Goal: Navigation & Orientation: Find specific page/section

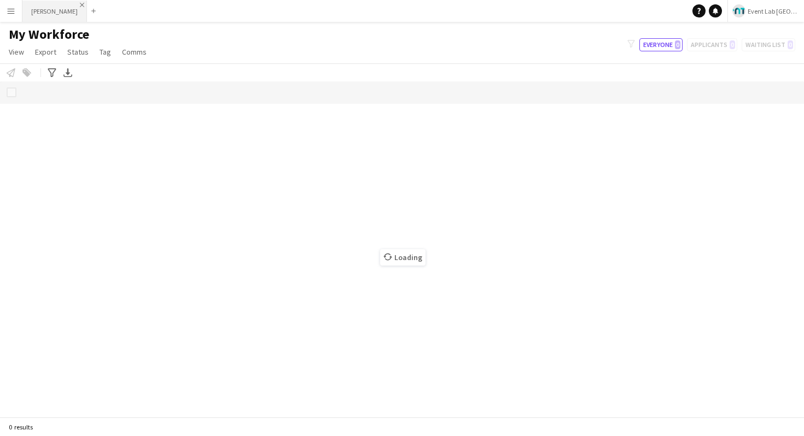
click at [80, 4] on app-icon "Close" at bounding box center [82, 5] width 4 height 4
click at [11, 9] on app-icon "Menu" at bounding box center [11, 11] width 9 height 9
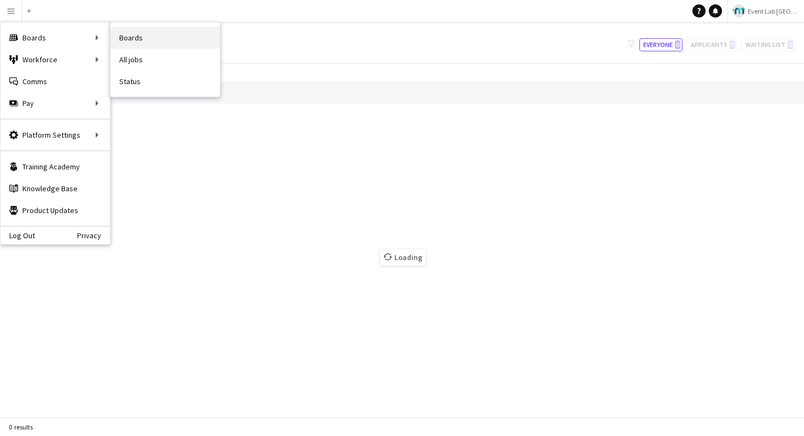
click at [186, 48] on link "Boards" at bounding box center [164, 38] width 109 height 22
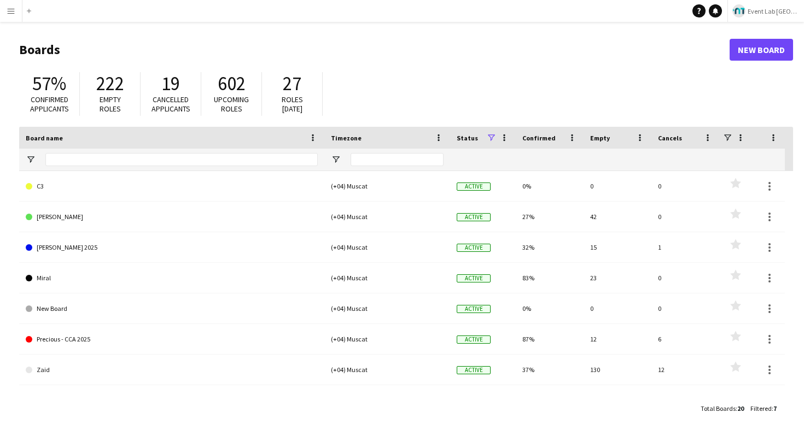
click at [13, 11] on app-icon "Menu" at bounding box center [11, 11] width 9 height 9
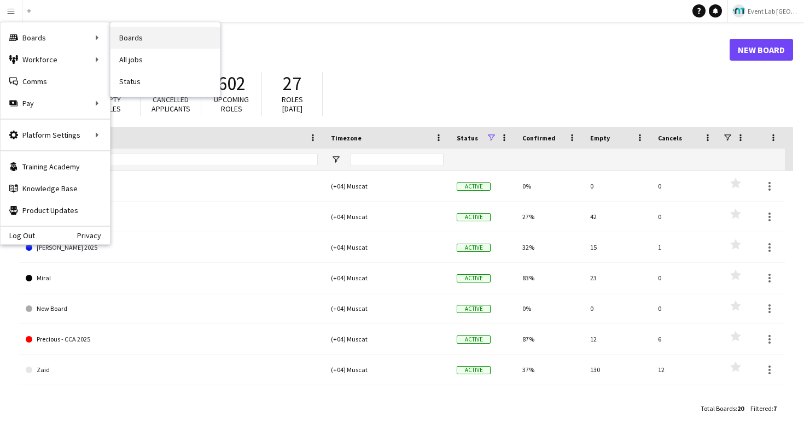
click at [131, 40] on link "Boards" at bounding box center [164, 38] width 109 height 22
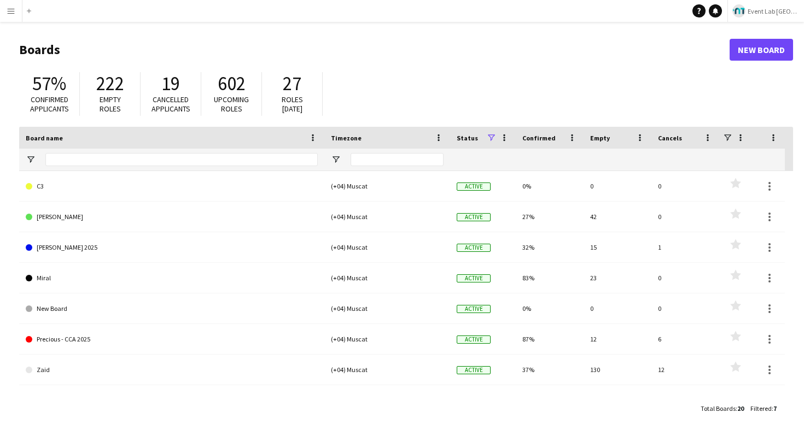
click at [339, 83] on div "57% Confirmed applicants 222 Empty roles 19 Cancelled applicants 602 Upcoming r…" at bounding box center [406, 97] width 774 height 60
click at [339, 86] on div "57% Confirmed applicants 222 Empty roles 19 Cancelled applicants 602 Upcoming r…" at bounding box center [406, 97] width 774 height 60
click at [284, 57] on h1 "Boards" at bounding box center [374, 50] width 710 height 16
click at [236, 59] on header "Boards New Board" at bounding box center [406, 50] width 774 height 34
click at [155, 63] on header "Boards New Board" at bounding box center [406, 50] width 774 height 34
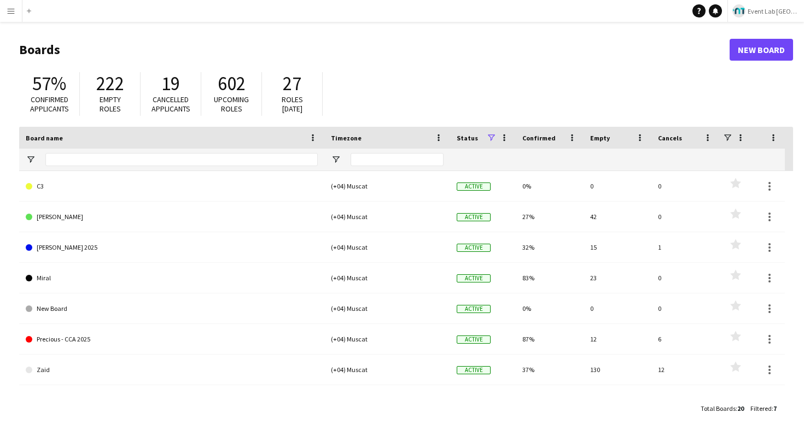
click at [114, 63] on header "Boards New Board" at bounding box center [406, 50] width 774 height 34
click at [46, 65] on header "Boards New Board" at bounding box center [406, 50] width 774 height 34
click at [10, 92] on main "Boards New Board 57% Confirmed applicants 222 Empty roles 19 Cancelled applican…" at bounding box center [402, 229] width 804 height 414
click at [3, 141] on main "Boards New Board 57% Confirmed applicants 222 Empty roles 19 Cancelled applican…" at bounding box center [402, 229] width 804 height 414
click at [4, 159] on main "Boards New Board 57% Confirmed applicants 222 Empty roles 19 Cancelled applican…" at bounding box center [402, 229] width 804 height 414
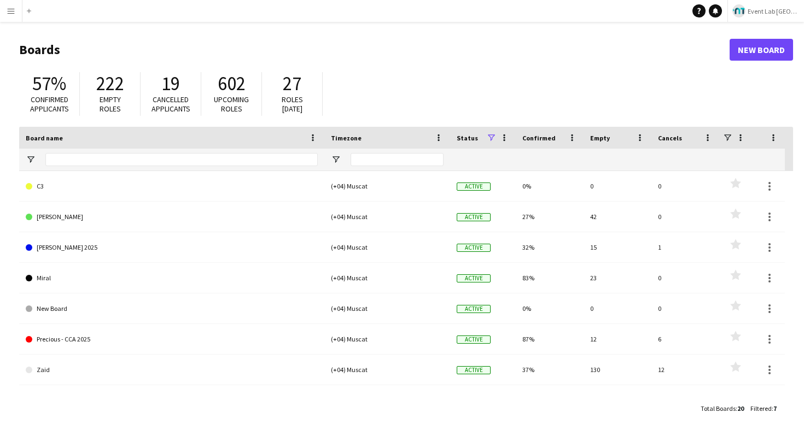
click at [4, 172] on main "Boards New Board 57% Confirmed applicants 222 Empty roles 19 Cancelled applican…" at bounding box center [402, 229] width 804 height 414
click at [4, 218] on main "Boards New Board 57% Confirmed applicants 222 Empty roles 19 Cancelled applican…" at bounding box center [402, 229] width 804 height 414
click at [4, 244] on main "Boards New Board 57% Confirmed applicants 222 Empty roles 19 Cancelled applican…" at bounding box center [402, 229] width 804 height 414
click at [7, 279] on main "Boards New Board 57% Confirmed applicants 222 Empty roles 19 Cancelled applican…" at bounding box center [402, 229] width 804 height 414
click at [5, 303] on main "Boards New Board 57% Confirmed applicants 222 Empty roles 19 Cancelled applican…" at bounding box center [402, 229] width 804 height 414
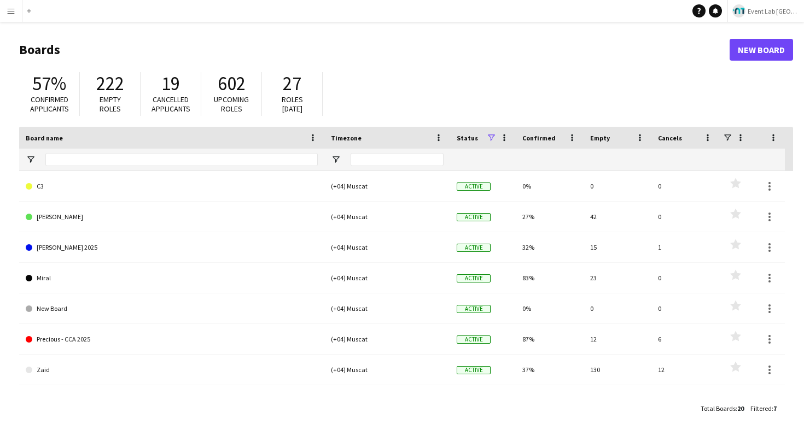
click at [7, 340] on main "Boards New Board 57% Confirmed applicants 222 Empty roles 19 Cancelled applican…" at bounding box center [402, 229] width 804 height 414
click at [10, 367] on main "Boards New Board 57% Confirmed applicants 222 Empty roles 19 Cancelled applican…" at bounding box center [402, 229] width 804 height 414
click at [114, 372] on div "Total Boards : 20 Filtered : 7" at bounding box center [406, 408] width 774 height 21
click at [279, 372] on div "Total Boards : 20 Filtered : 7" at bounding box center [406, 408] width 774 height 21
click at [391, 106] on div "57% Confirmed applicants 222 Empty roles 19 Cancelled applicants 602 Upcoming r…" at bounding box center [406, 97] width 774 height 60
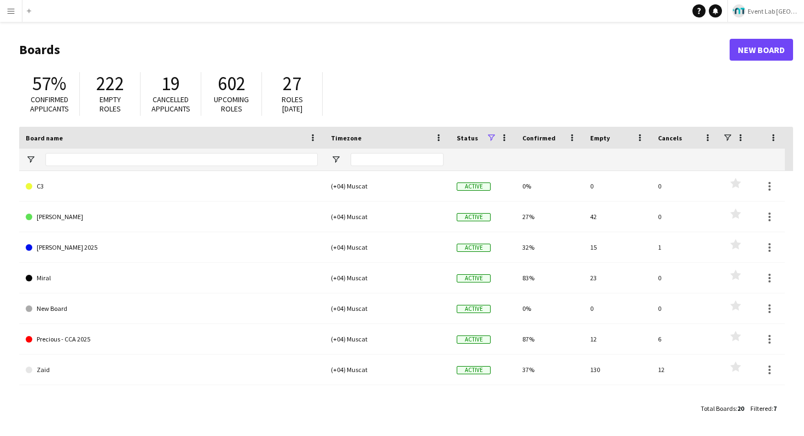
click at [287, 61] on header "Boards New Board" at bounding box center [406, 50] width 774 height 34
click at [247, 60] on header "Boards New Board" at bounding box center [406, 50] width 774 height 34
click at [185, 57] on h1 "Boards" at bounding box center [374, 50] width 710 height 16
click at [117, 54] on h1 "Boards" at bounding box center [374, 50] width 710 height 16
click at [66, 54] on h1 "Boards" at bounding box center [374, 50] width 710 height 16
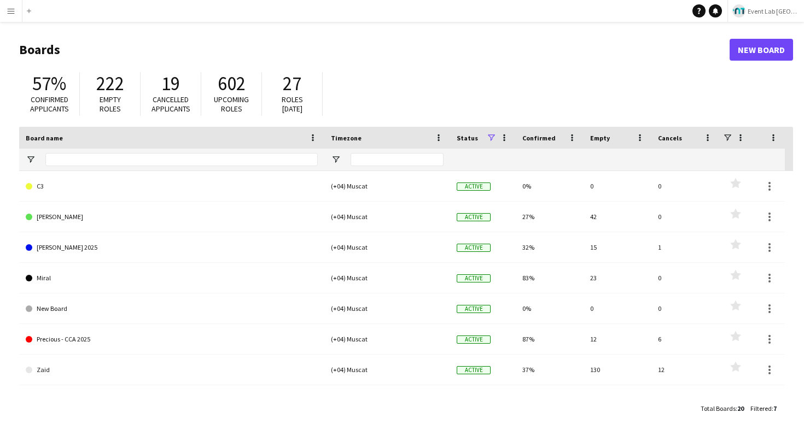
click at [21, 66] on header "Boards New Board" at bounding box center [406, 50] width 774 height 34
click at [10, 98] on main "Boards New Board 57% Confirmed applicants 222 Empty roles 19 Cancelled applican…" at bounding box center [402, 229] width 804 height 414
click at [0, 139] on main "Boards New Board 57% Confirmed applicants 222 Empty roles 19 Cancelled applican…" at bounding box center [402, 229] width 804 height 414
click at [0, 203] on main "Boards New Board 57% Confirmed applicants 222 Empty roles 19 Cancelled applican…" at bounding box center [402, 229] width 804 height 414
click at [1, 234] on main "Boards New Board 57% Confirmed applicants 222 Empty roles 19 Cancelled applican…" at bounding box center [402, 229] width 804 height 414
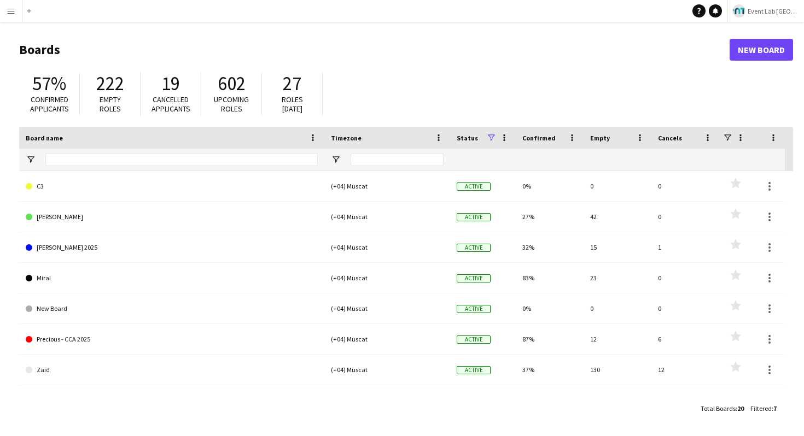
click at [2, 264] on main "Boards New Board 57% Confirmed applicants 222 Empty roles 19 Cancelled applican…" at bounding box center [402, 229] width 804 height 414
click at [2, 299] on main "Boards New Board 57% Confirmed applicants 222 Empty roles 19 Cancelled applican…" at bounding box center [402, 229] width 804 height 414
click at [0, 322] on main "Boards New Board 57% Confirmed applicants 222 Empty roles 19 Cancelled applican…" at bounding box center [402, 229] width 804 height 414
click at [1, 345] on main "Boards New Board 57% Confirmed applicants 222 Empty roles 19 Cancelled applican…" at bounding box center [402, 229] width 804 height 414
click at [4, 358] on main "Boards New Board 57% Confirmed applicants 222 Empty roles 19 Cancelled applican…" at bounding box center [402, 229] width 804 height 414
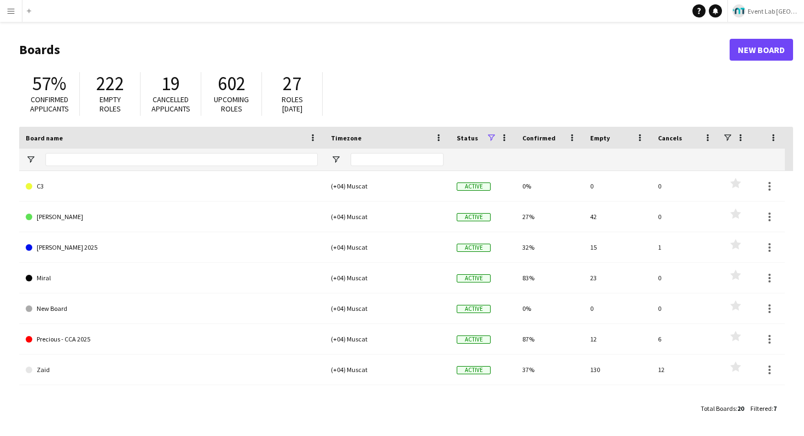
click at [5, 369] on main "Boards New Board 57% Confirmed applicants 222 Empty roles 19 Cancelled applican…" at bounding box center [402, 229] width 804 height 414
click at [51, 372] on div "Total Boards : 20 Filtered : 7" at bounding box center [406, 408] width 774 height 21
click at [137, 372] on div "Total Boards : 20 Filtered : 7" at bounding box center [406, 408] width 774 height 21
